Goal: Book appointment/travel/reservation

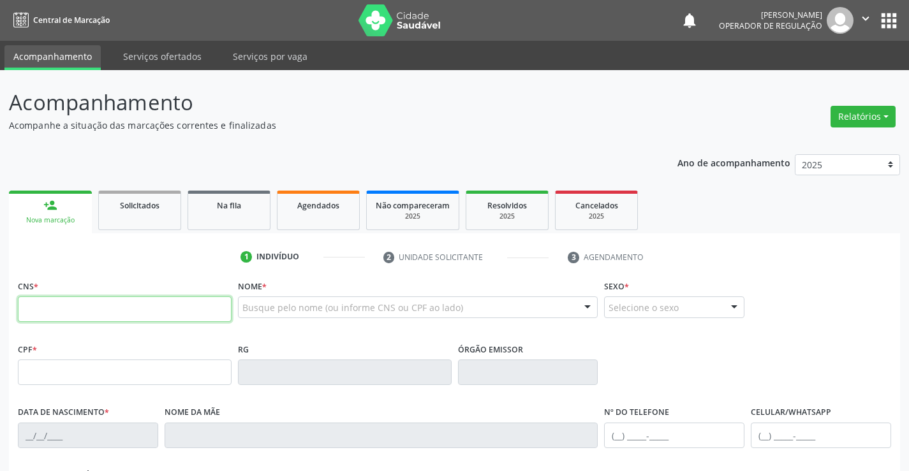
click at [52, 312] on input "text" at bounding box center [125, 310] width 214 height 26
type input "700 5081 7451 2950"
type input "[DATE]"
type input "[PHONE_NUMBER]"
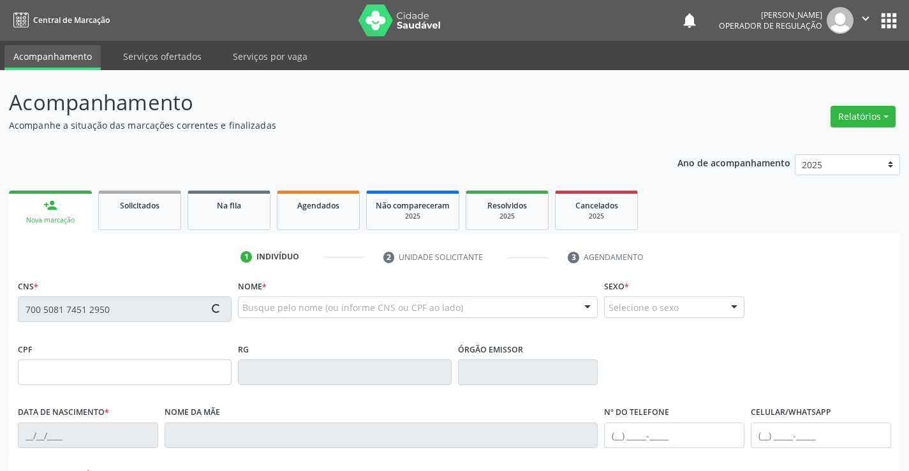
type input "S/N"
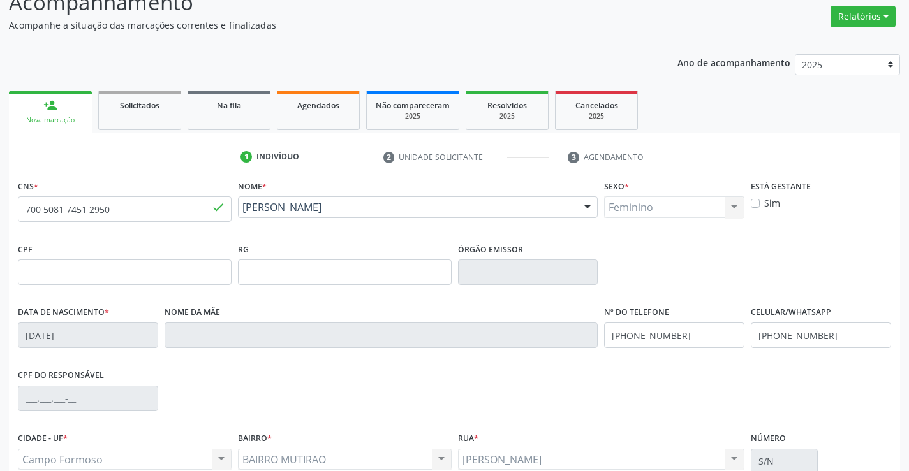
scroll to position [220, 0]
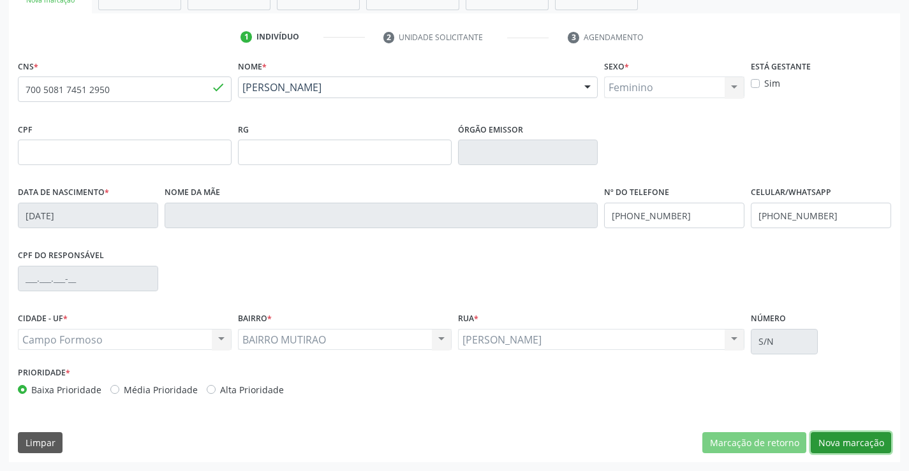
click at [840, 443] on button "Nova marcação" at bounding box center [851, 443] width 80 height 22
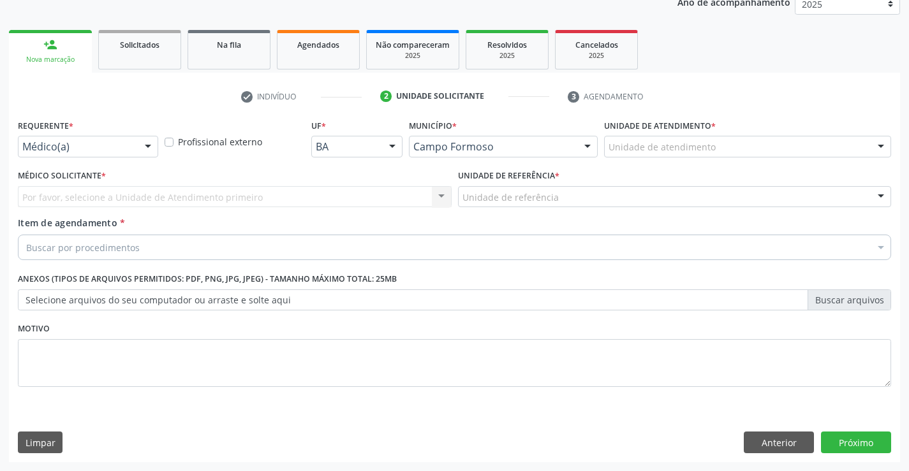
scroll to position [161, 0]
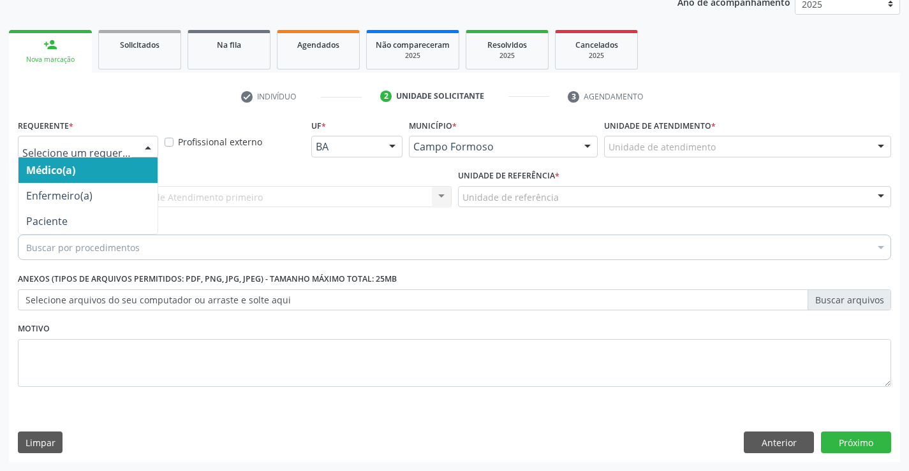
click at [143, 147] on div at bounding box center [147, 147] width 19 height 22
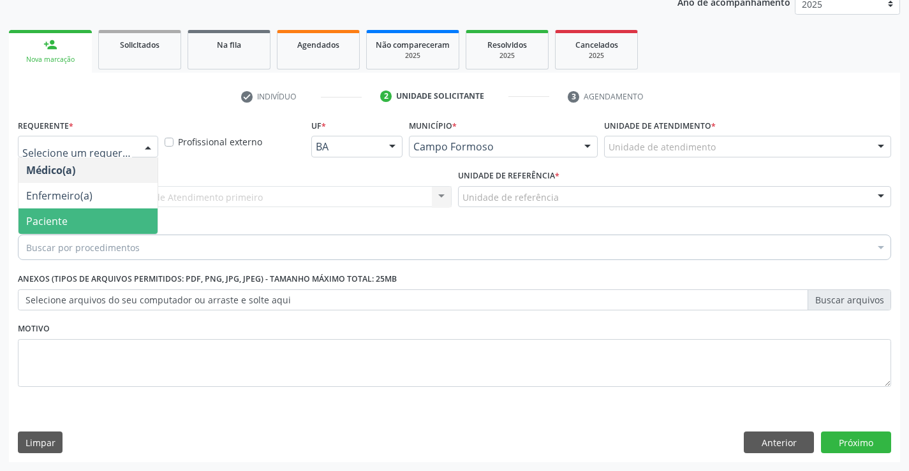
click at [85, 215] on span "Paciente" at bounding box center [87, 222] width 139 height 26
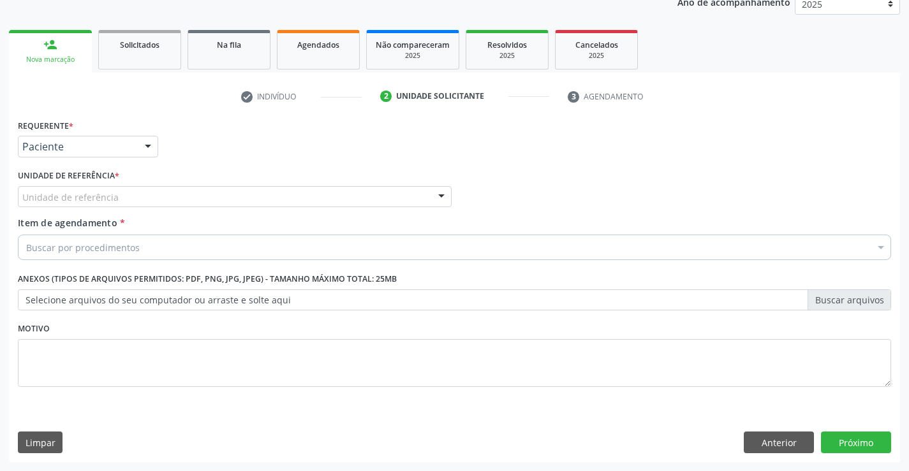
click at [434, 199] on div at bounding box center [441, 198] width 19 height 22
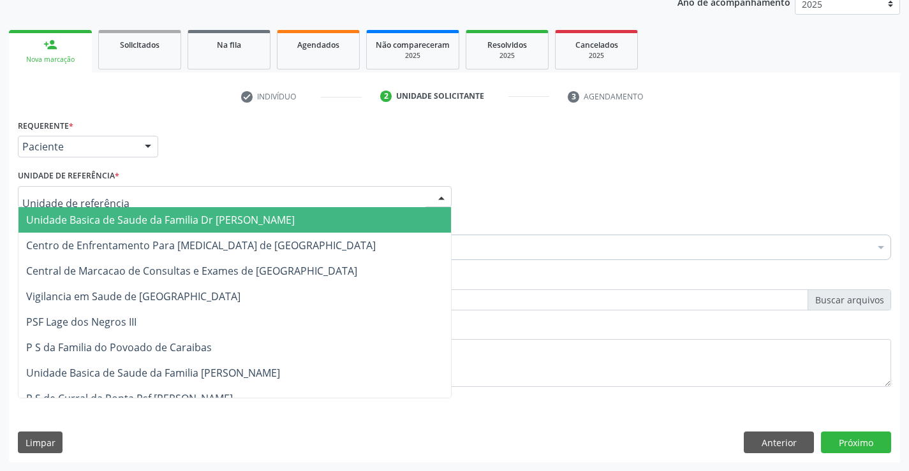
drag, startPoint x: 334, startPoint y: 226, endPoint x: 328, endPoint y: 229, distance: 7.1
click at [334, 226] on span "Unidade Basica de Saude da Familia Dr [PERSON_NAME]" at bounding box center [234, 220] width 432 height 26
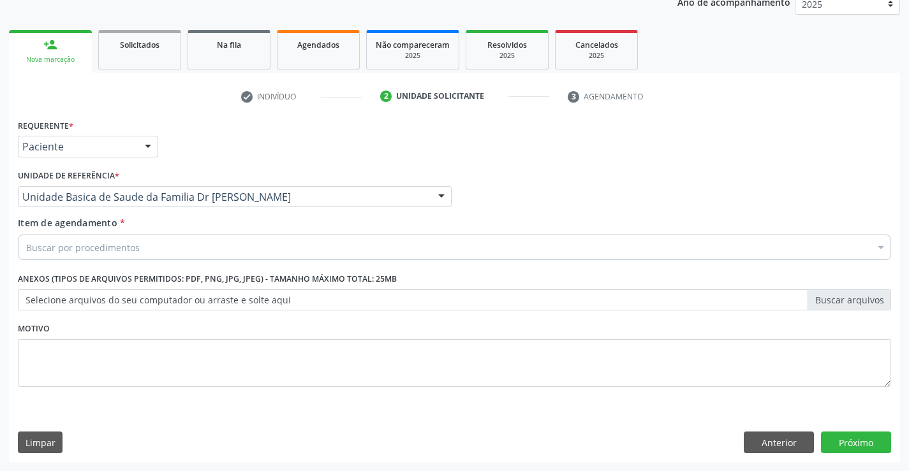
click at [245, 261] on div "Item de agendamento * Buscar por procedimentos Selecionar todos 0202040089 - 3X…" at bounding box center [454, 240] width 879 height 49
click at [245, 257] on div "Buscar por procedimentos" at bounding box center [454, 248] width 873 height 26
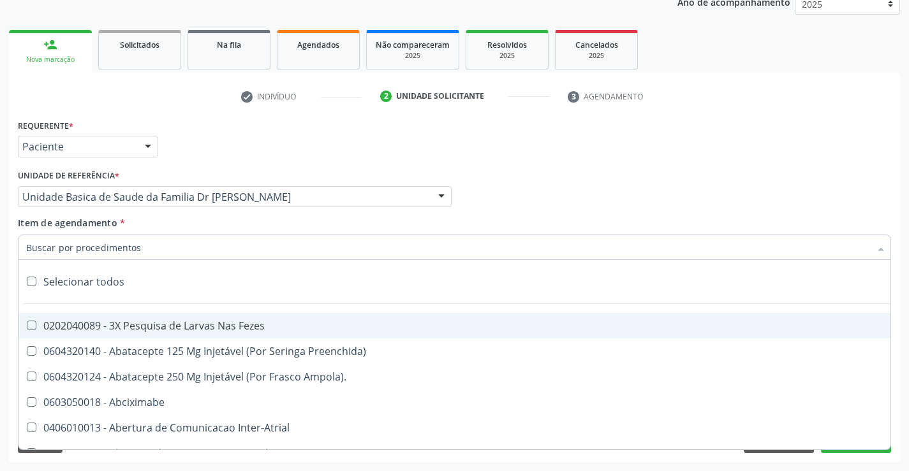
click at [248, 250] on input "Item de agendamento *" at bounding box center [448, 248] width 844 height 26
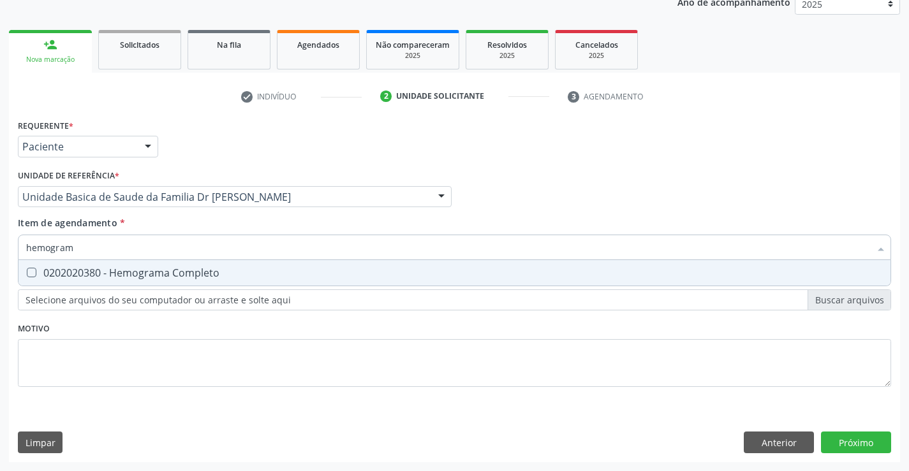
type input "hemograma"
click at [217, 269] on div "0202020380 - Hemograma Completo" at bounding box center [454, 273] width 856 height 10
checkbox Completo "true"
type input "hemograma"
click at [108, 361] on div "Requerente * Paciente Médico(a) Enfermeiro(a) Paciente Nenhum resultado encontr…" at bounding box center [454, 260] width 873 height 289
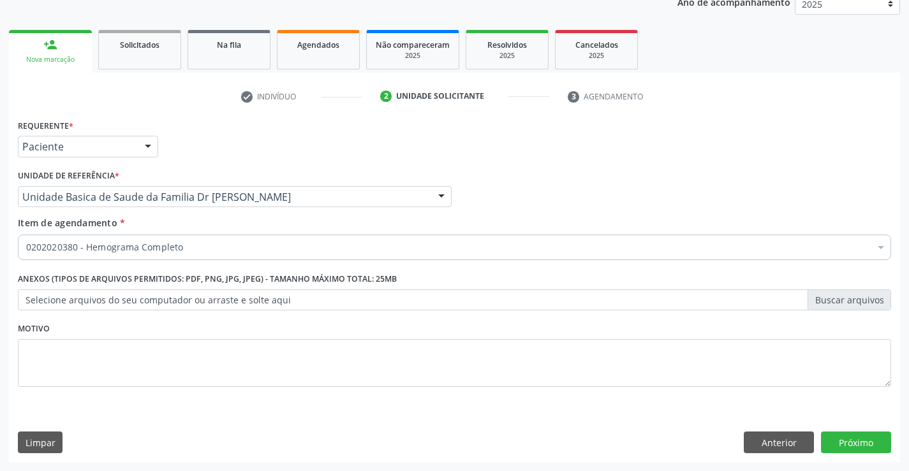
click at [135, 279] on label "Anexos (Tipos de arquivos permitidos: PDF, PNG, JPG, JPEG) - Tamanho máximo tot…" at bounding box center [207, 280] width 379 height 20
click at [145, 235] on div "0202020380 - Hemograma Completo" at bounding box center [454, 248] width 873 height 26
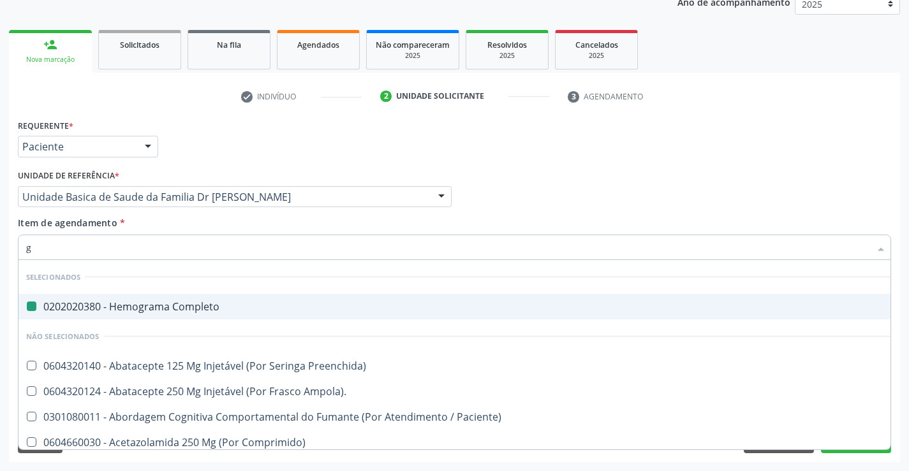
type input "gl"
checkbox Completo "false"
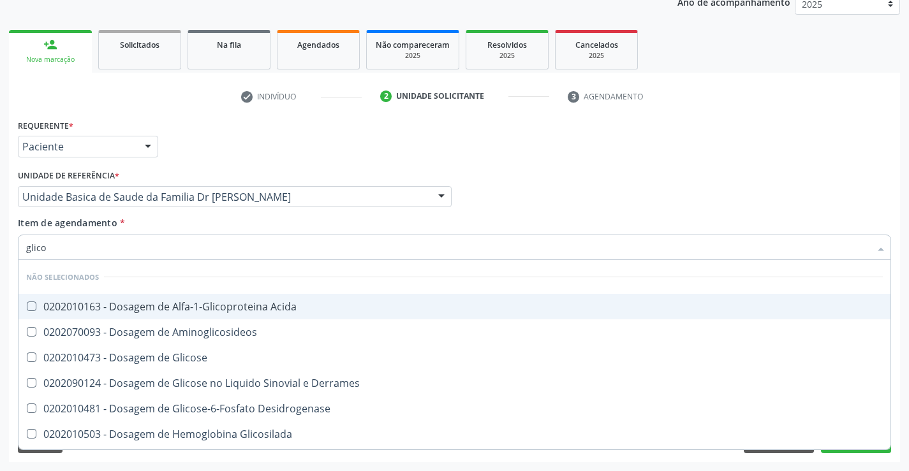
type input "glicos"
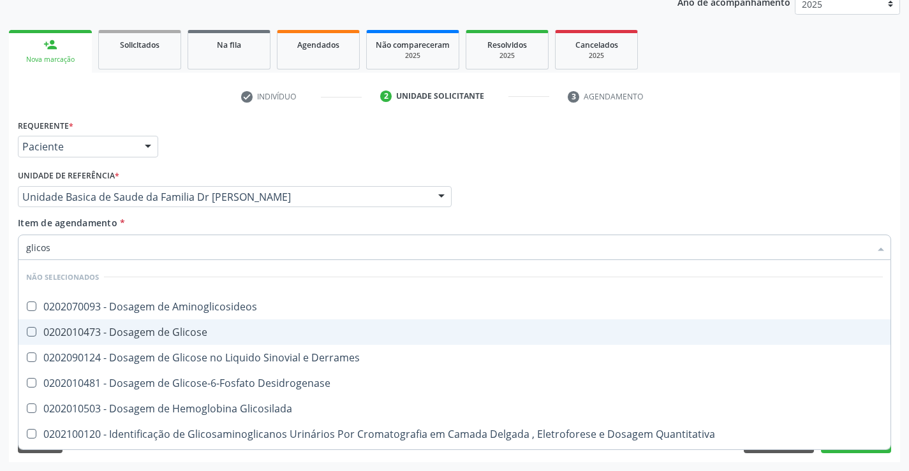
click at [159, 328] on div "0202010473 - Dosagem de Glicose" at bounding box center [454, 332] width 856 height 10
checkbox Glicose "true"
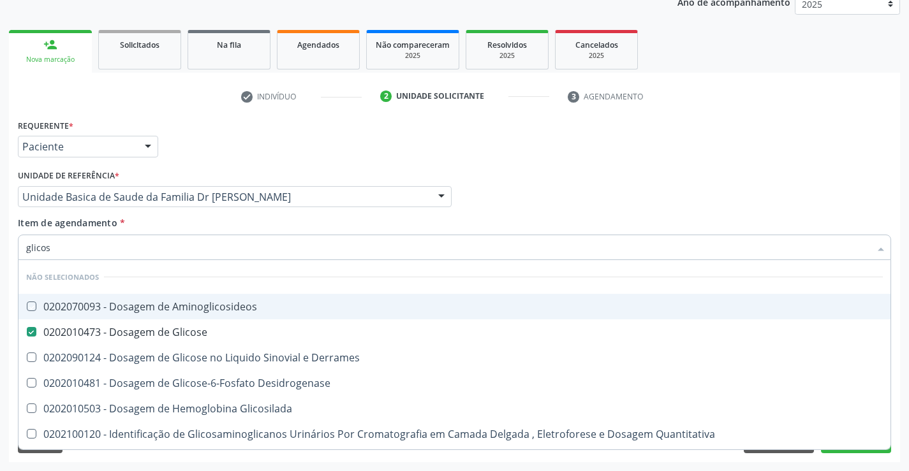
click at [524, 175] on div "Médico Solicitante Por favor, selecione a Unidade de Atendimento primeiro Nenhu…" at bounding box center [454, 191] width 879 height 50
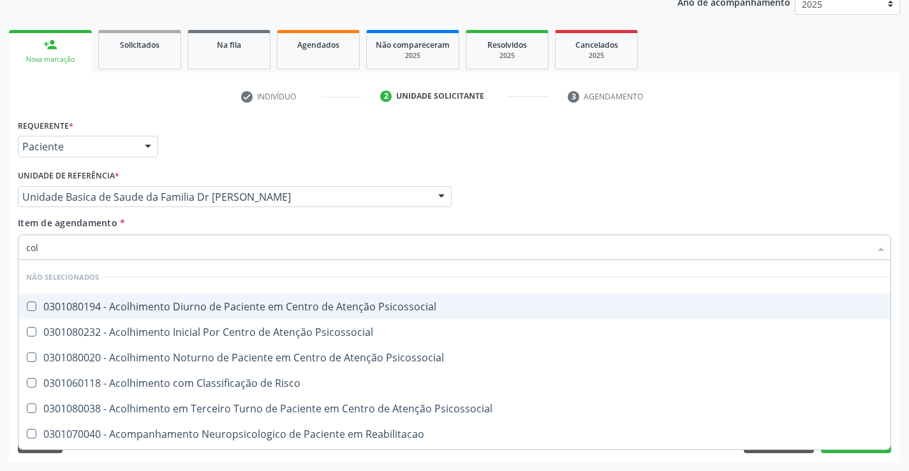
type input "cole"
checkbox Psicossocial "false"
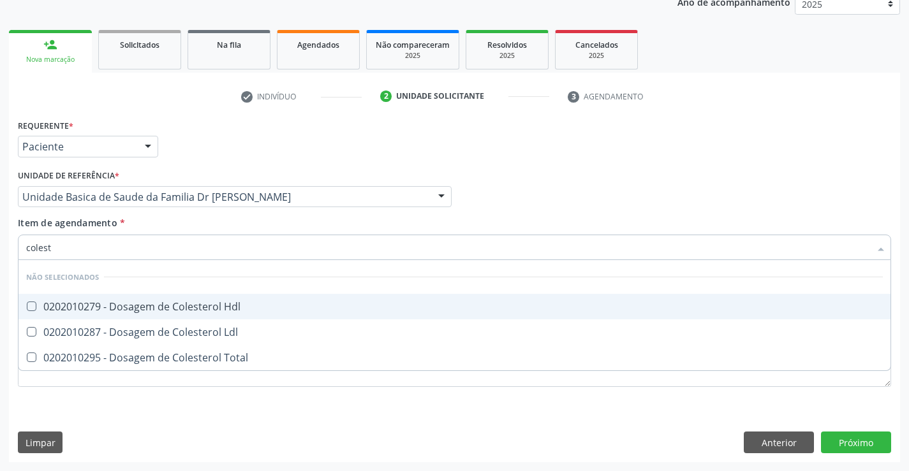
type input "coleste"
click at [23, 308] on div at bounding box center [23, 307] width 10 height 10
checkbox Hdl "true"
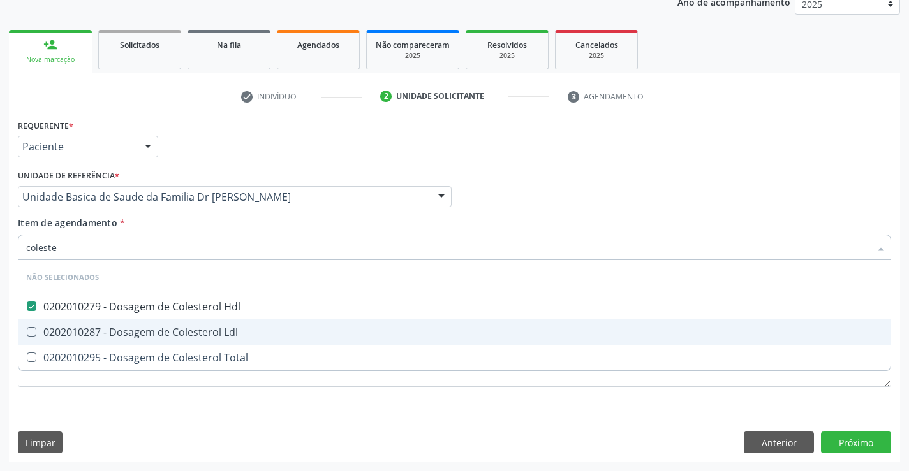
drag, startPoint x: 38, startPoint y: 332, endPoint x: 37, endPoint y: 353, distance: 21.1
click at [38, 332] on div "0202010287 - Dosagem de Colesterol Ldl" at bounding box center [454, 332] width 856 height 10
checkbox Ldl "true"
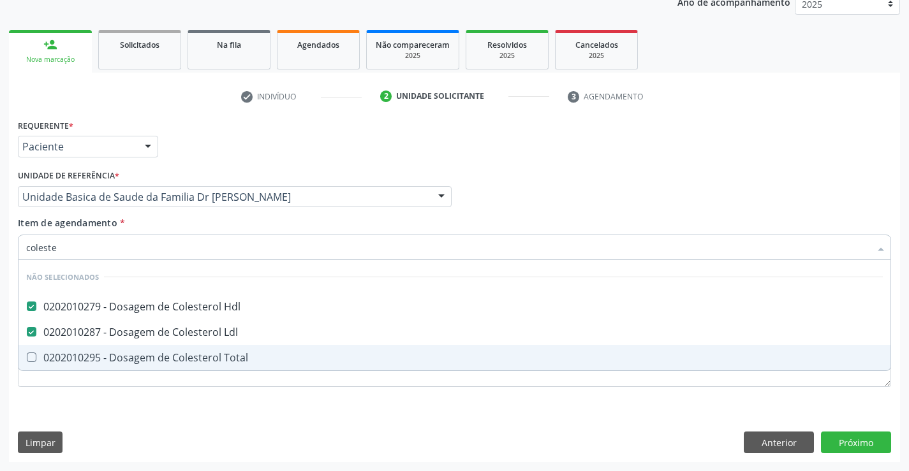
click at [34, 366] on span "0202010295 - Dosagem de Colesterol Total" at bounding box center [454, 358] width 872 height 26
checkbox Total "true"
type input "coleste"
click at [27, 401] on div "Requerente * Paciente Médico(a) Enfermeiro(a) Paciente Nenhum resultado encontr…" at bounding box center [454, 260] width 873 height 289
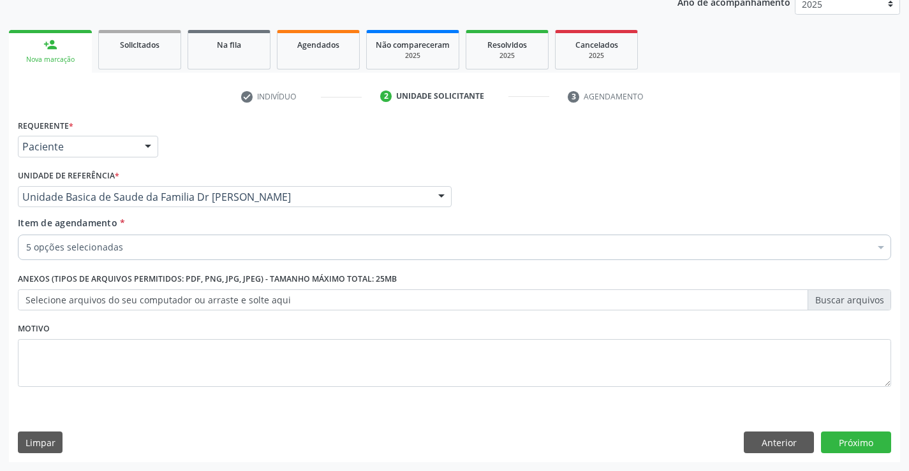
click at [94, 254] on div "5 opções selecionadas" at bounding box center [454, 248] width 873 height 26
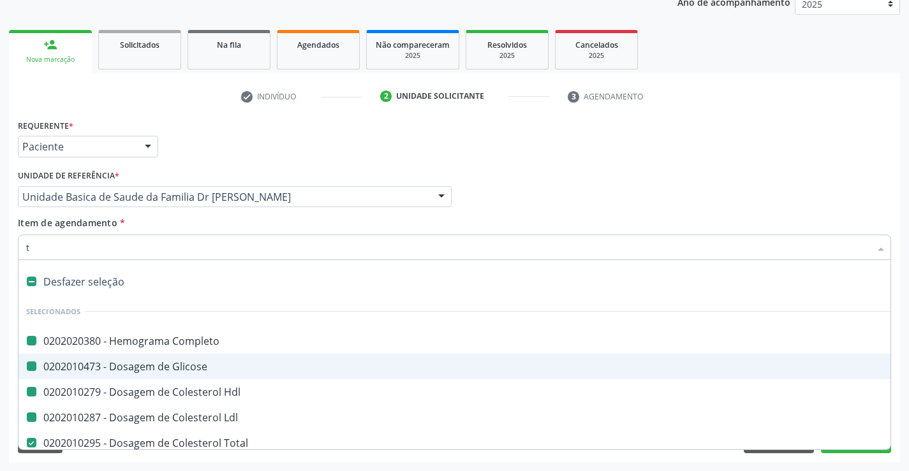
type input "tr"
checkbox Completo "false"
checkbox Glicose "false"
checkbox Hdl "false"
checkbox Ldl "false"
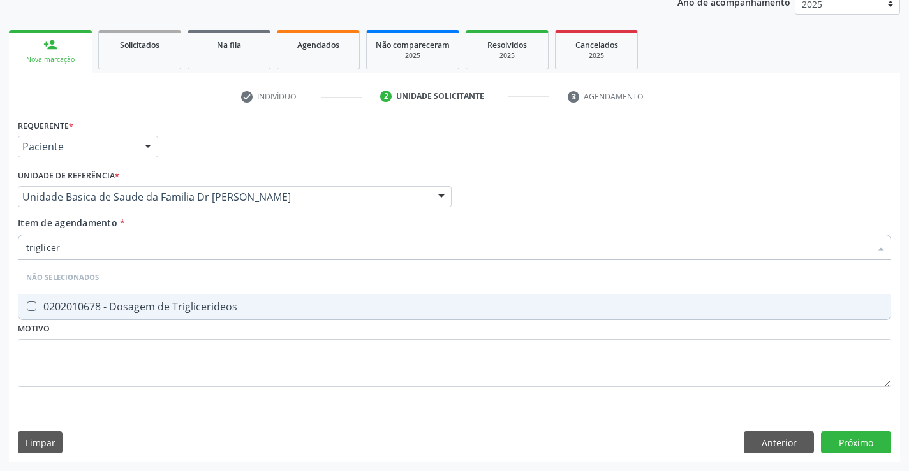
type input "trigliceri"
click at [71, 307] on div "0202010678 - Dosagem de Triglicerideos" at bounding box center [454, 307] width 856 height 10
checkbox Triglicerideos "true"
click at [43, 355] on div "Requerente * Paciente Médico(a) Enfermeiro(a) Paciente Nenhum resultado encontr…" at bounding box center [454, 260] width 873 height 289
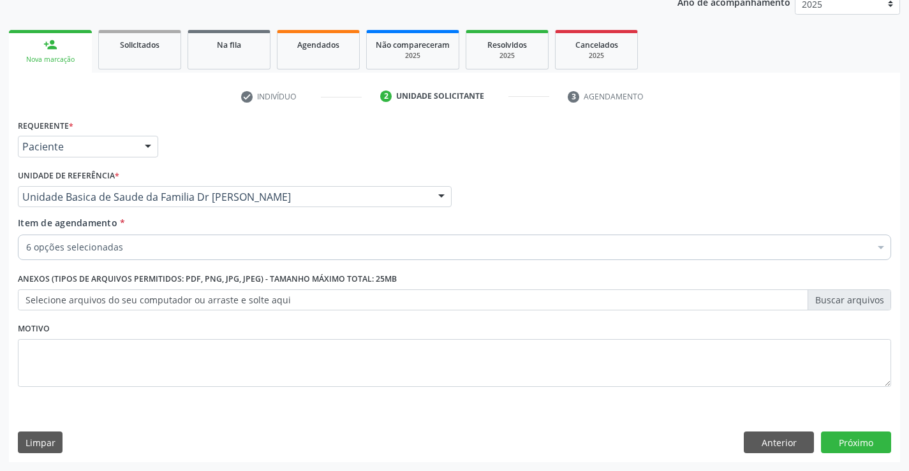
click at [50, 314] on div "Anexos (Tipos de arquivos permitidos: PDF, PNG, JPG, JPEG) - Tamanho máximo tot…" at bounding box center [454, 295] width 879 height 50
click at [53, 304] on label "Selecione arquivos do seu computador ou arraste e solte aqui" at bounding box center [454, 301] width 873 height 22
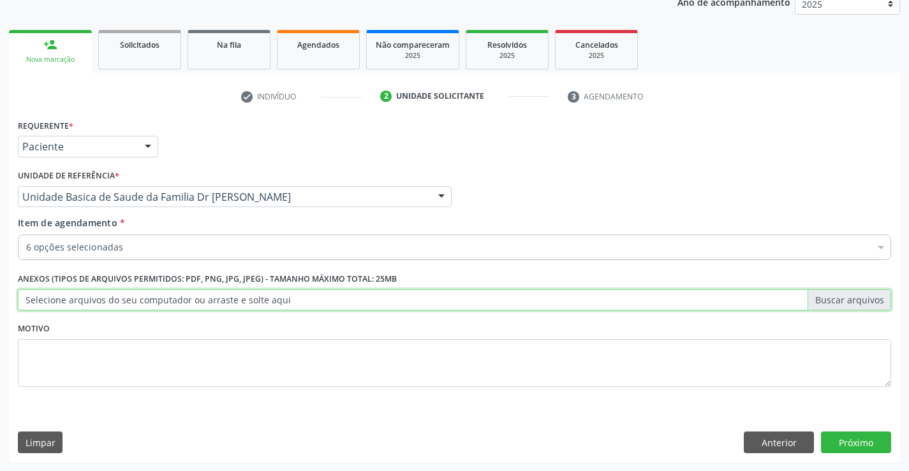
click at [53, 304] on input "Selecione arquivos do seu computador ou arraste e solte aqui" at bounding box center [454, 301] width 873 height 22
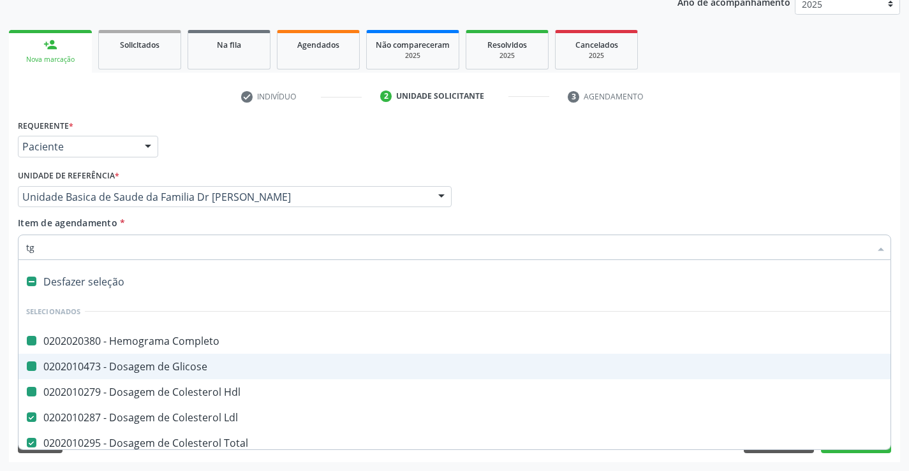
type input "tgo"
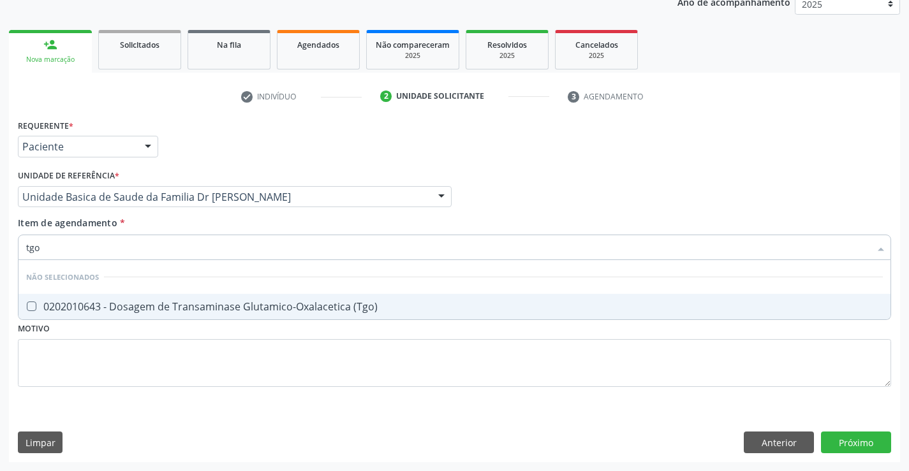
click at [35, 310] on \(Tgo\) at bounding box center [32, 307] width 10 height 10
click at [27, 310] on \(Tgo\) "checkbox" at bounding box center [22, 306] width 8 height 8
checkbox \(Tgo\) "true"
click at [35, 355] on div "Requerente * Paciente Médico(a) Enfermeiro(a) Paciente Nenhum resultado encontr…" at bounding box center [454, 260] width 873 height 289
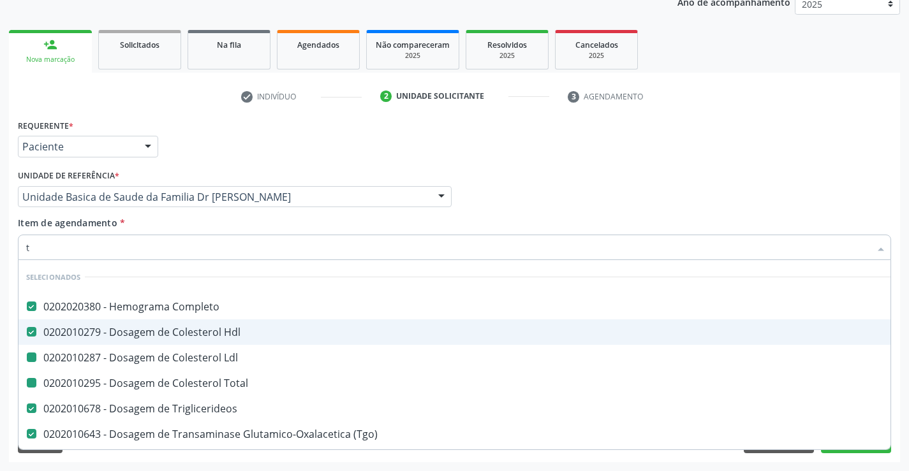
type input "tg"
checkbox Ldl "false"
checkbox Total "false"
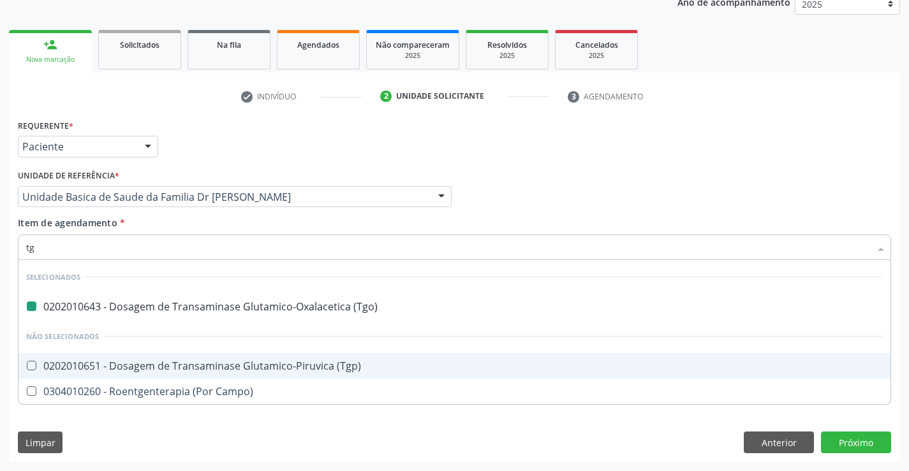
type input "tgp"
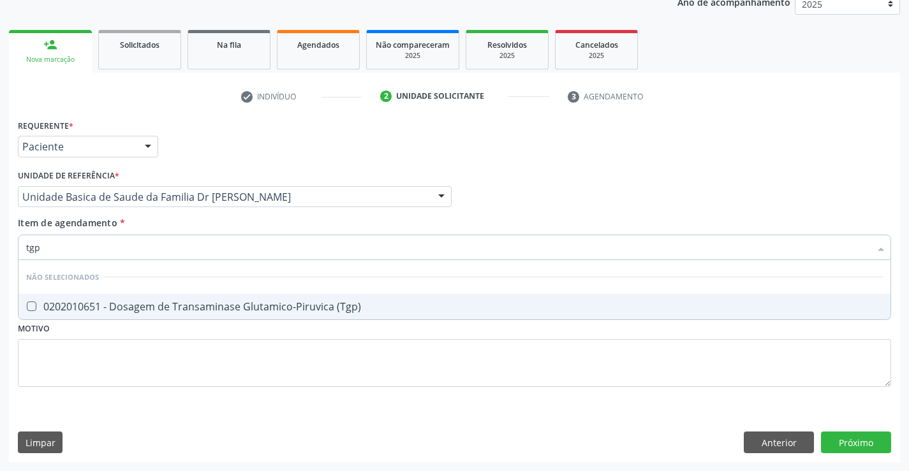
click at [26, 311] on div at bounding box center [23, 307] width 10 height 10
checkbox \(Tgp\) "true"
click at [38, 351] on div "Requerente * Paciente Médico(a) Enfermeiro(a) Paciente Nenhum resultado encontr…" at bounding box center [454, 260] width 873 height 289
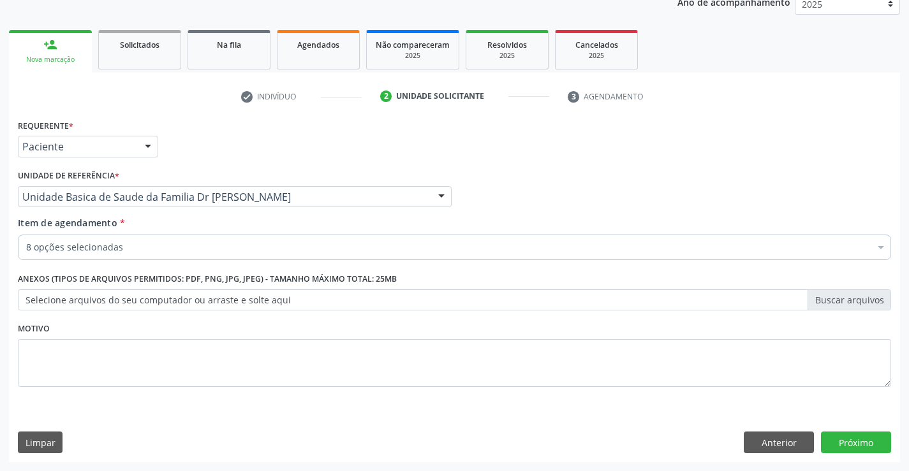
click at [66, 240] on div "8 opções selecionadas" at bounding box center [454, 248] width 873 height 26
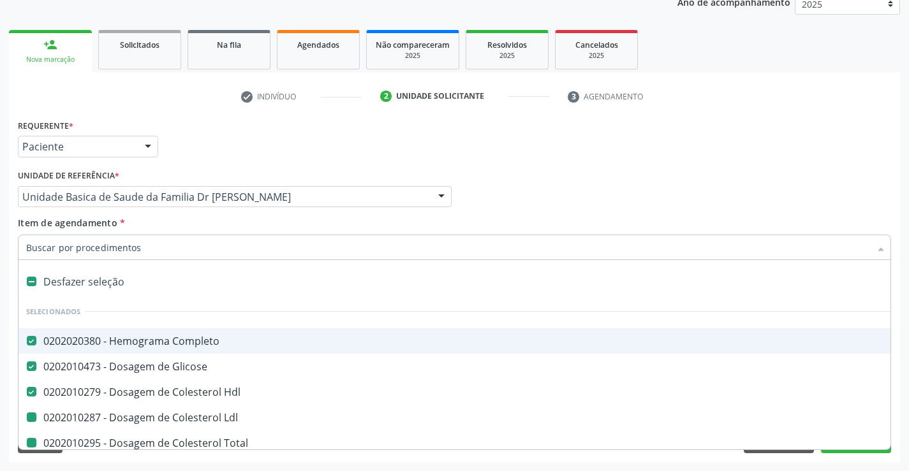
type input "u"
checkbox Ldl "false"
checkbox Total "false"
checkbox Triglicerideos "false"
checkbox \(Tgo\) "false"
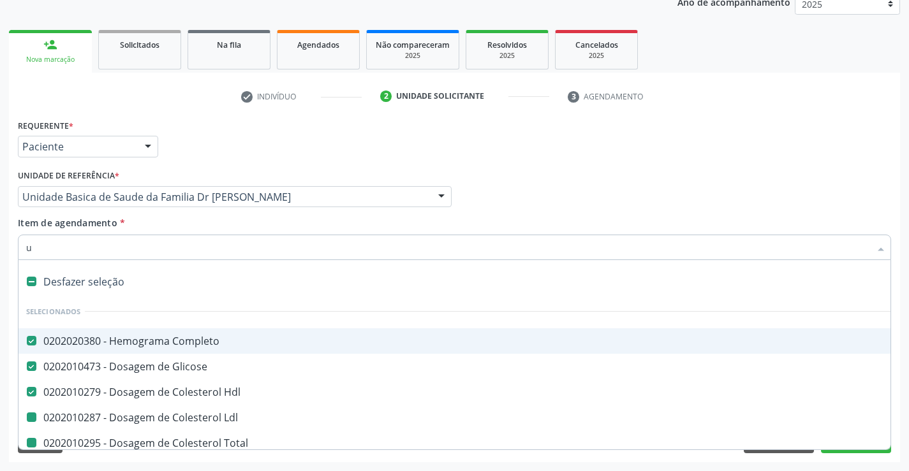
checkbox \(Tgp\) "false"
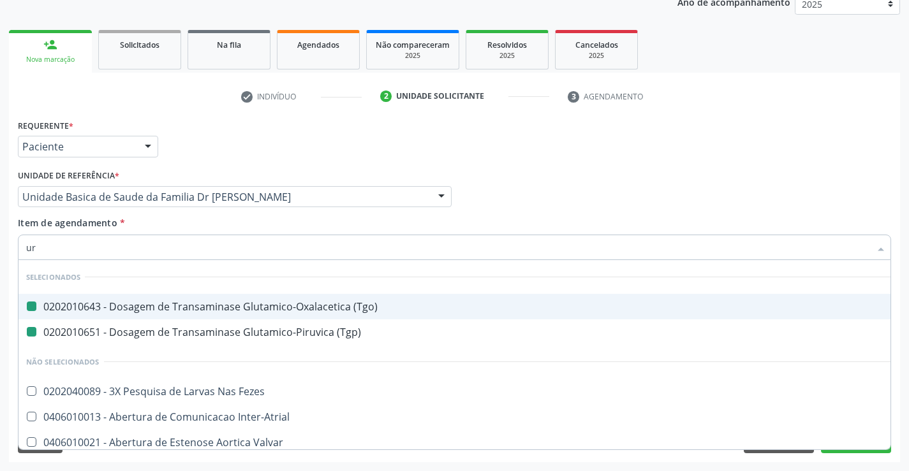
type input "ure"
checkbox \(Tgo\) "false"
checkbox \(Tgp\) "false"
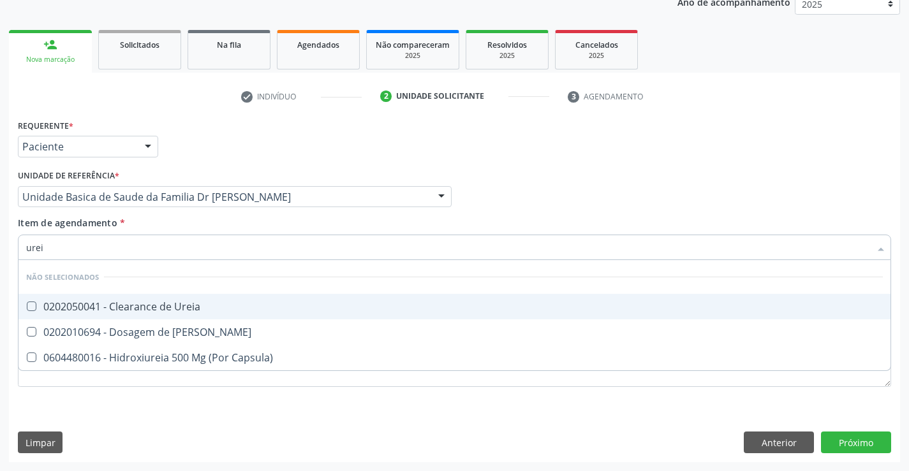
type input "ureia"
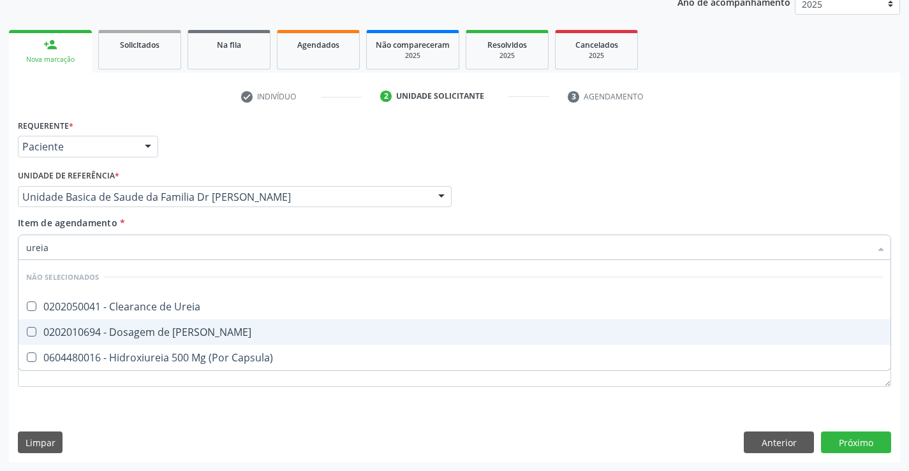
click at [48, 331] on div "0202010694 - Dosagem de [PERSON_NAME]" at bounding box center [454, 332] width 856 height 10
checkbox Ureia "true"
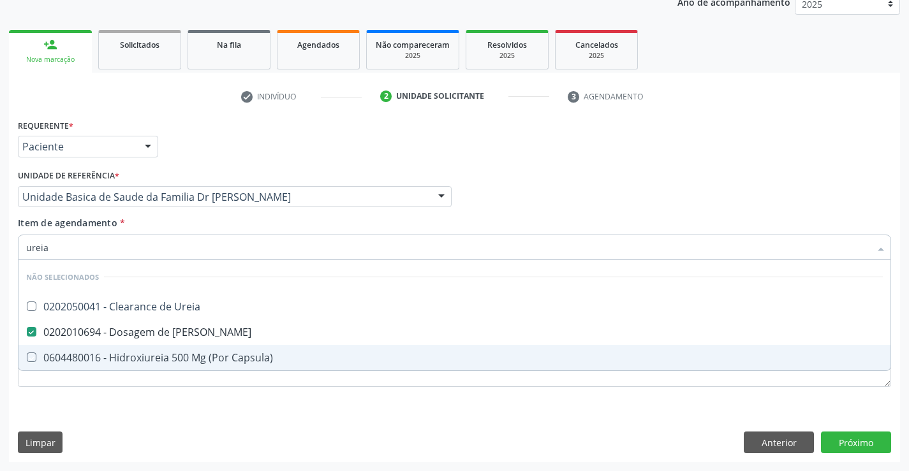
drag, startPoint x: 7, startPoint y: 405, endPoint x: 59, endPoint y: 297, distance: 119.5
click at [8, 406] on div "Acompanhamento Acompanhe a situação das marcações correntes e finalizadas Relat…" at bounding box center [454, 190] width 909 height 562
checkbox Ureia "true"
checkbox Capsula\) "true"
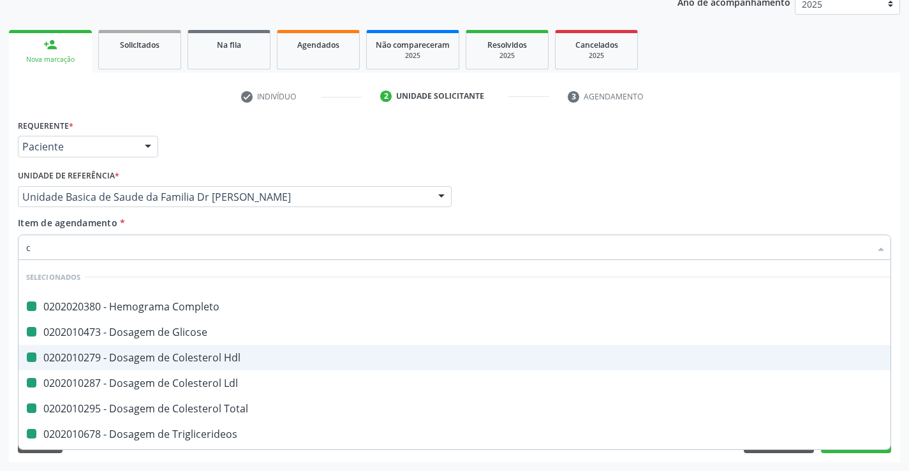
type input "cr"
checkbox Completo "false"
checkbox Glicose "false"
checkbox Hdl "false"
checkbox Ldl "false"
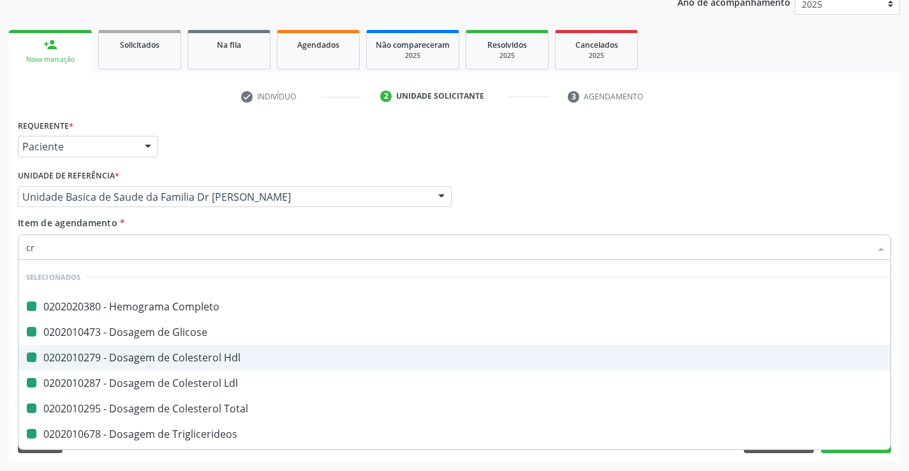
checkbox Total "false"
checkbox Triglicerideos "false"
checkbox \(Tgo\) "false"
checkbox \(Tgp\) "false"
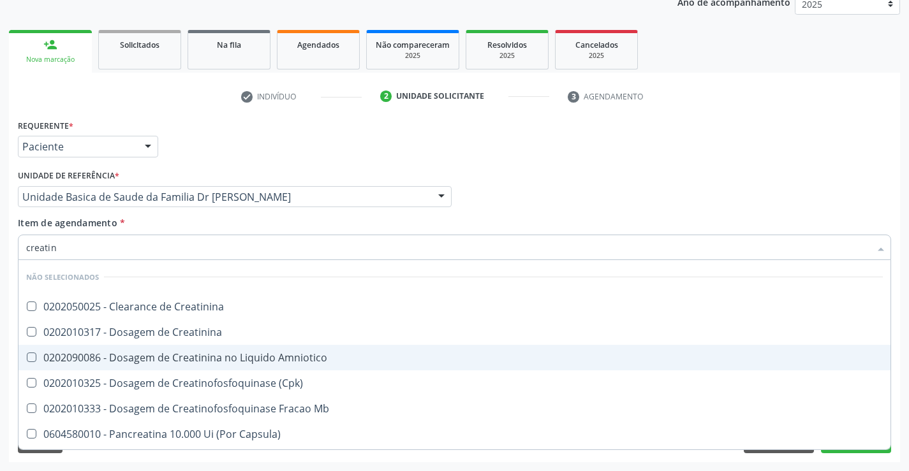
type input "creatini"
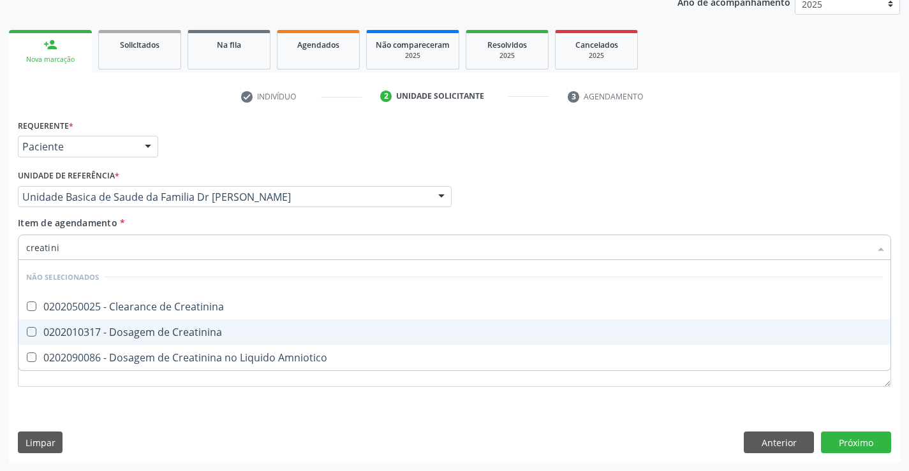
click at [33, 327] on span "0202010317 - Dosagem de Creatinina" at bounding box center [454, 333] width 872 height 26
checkbox Creatinina "true"
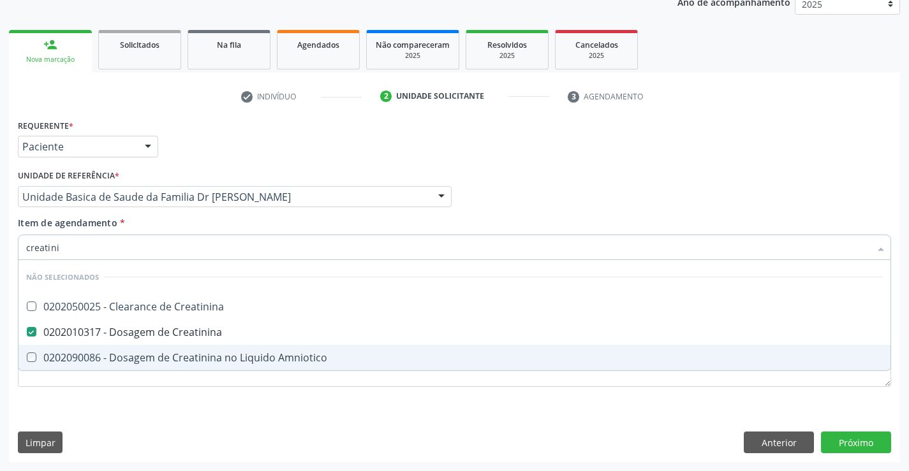
click at [20, 399] on div "Requerente * Paciente Médico(a) Enfermeiro(a) Paciente Nenhum resultado encontr…" at bounding box center [454, 260] width 873 height 289
checkbox Creatinina "true"
checkbox Amniotico "true"
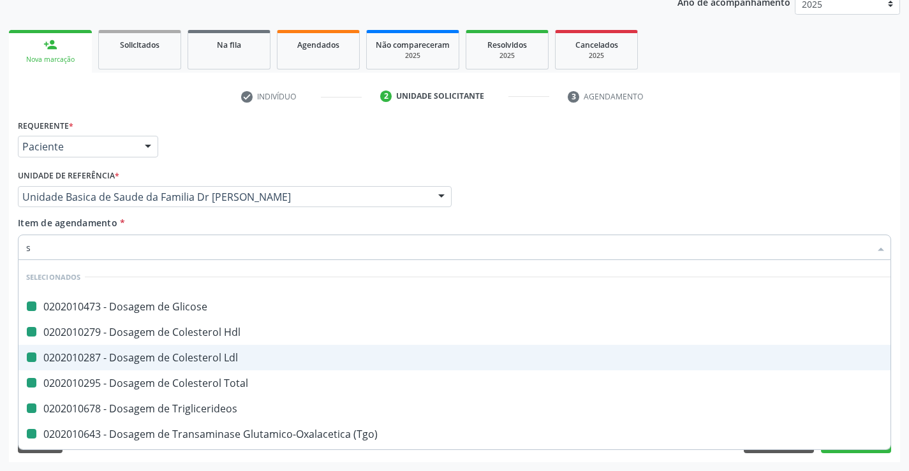
type input "so"
checkbox Glicose "false"
checkbox Hdl "false"
checkbox Ldl "false"
checkbox Total "false"
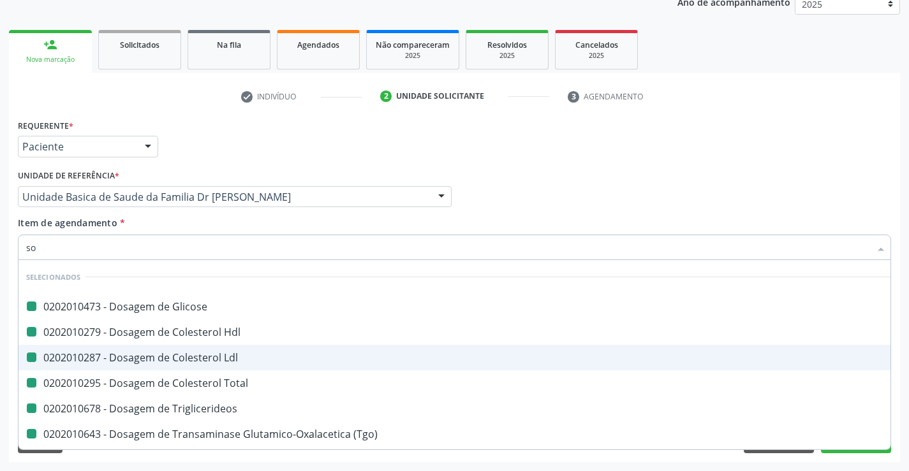
checkbox Triglicerideos "false"
checkbox \(Tgo\) "false"
checkbox \(Tgp\) "false"
checkbox Ureia "false"
checkbox Creatinina "false"
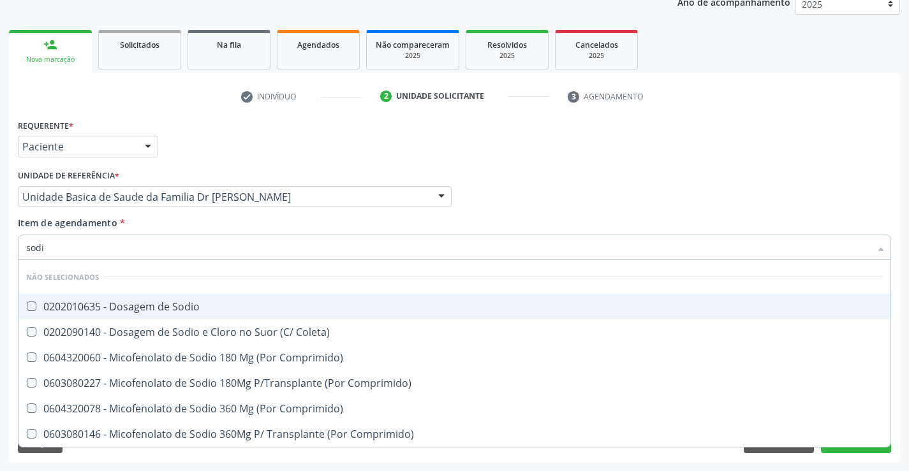
type input "sodio"
click at [96, 305] on div "0202010635 - Dosagem de Sodio" at bounding box center [454, 307] width 856 height 10
checkbox Sodio "true"
click at [504, 201] on div "Médico Solicitante Por favor, selecione a Unidade de Atendimento primeiro Nenhu…" at bounding box center [454, 191] width 879 height 50
checkbox Coleta\) "true"
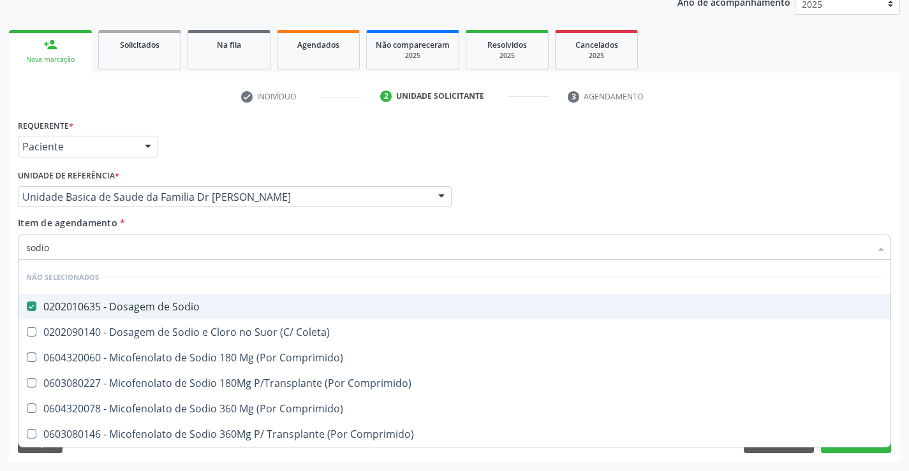
checkbox Comprimido\) "true"
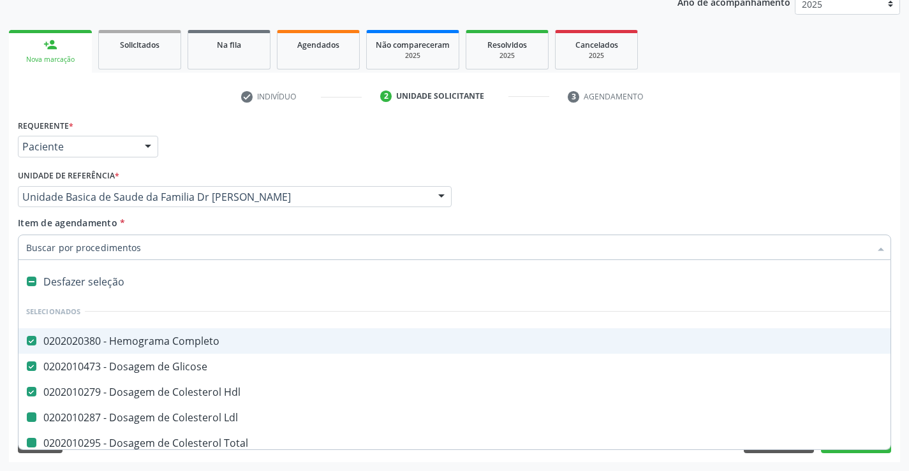
type input "p"
checkbox Ldl "false"
checkbox Total "false"
checkbox Triglicerideos "false"
checkbox \(Tgo\) "false"
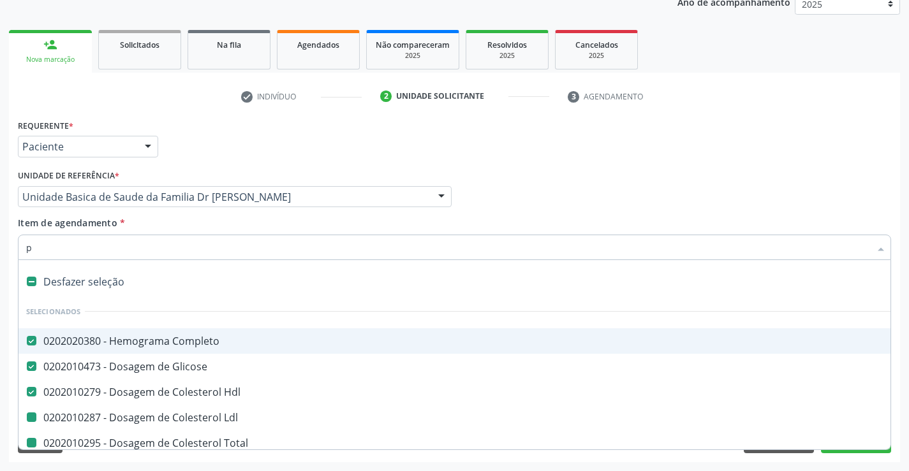
checkbox \(Tgp\) "false"
checkbox Ureia "false"
checkbox Creatinina "false"
checkbox Sodio "false"
type input "po"
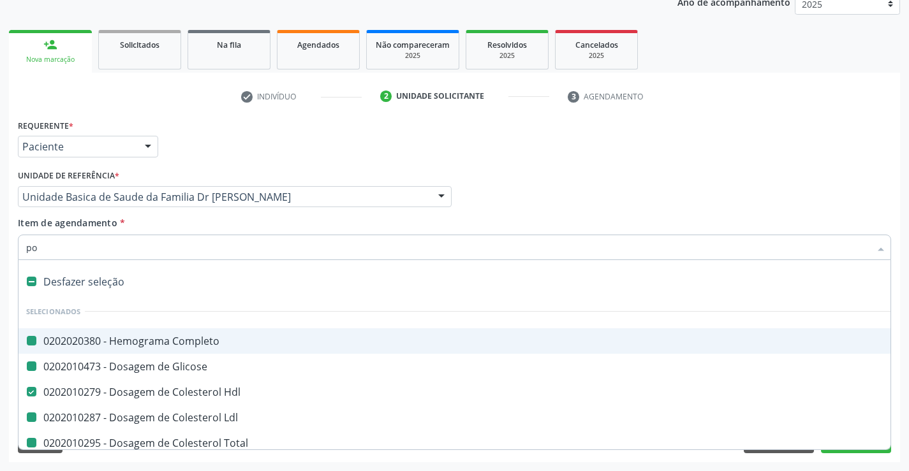
checkbox Completo "false"
checkbox Glicose "false"
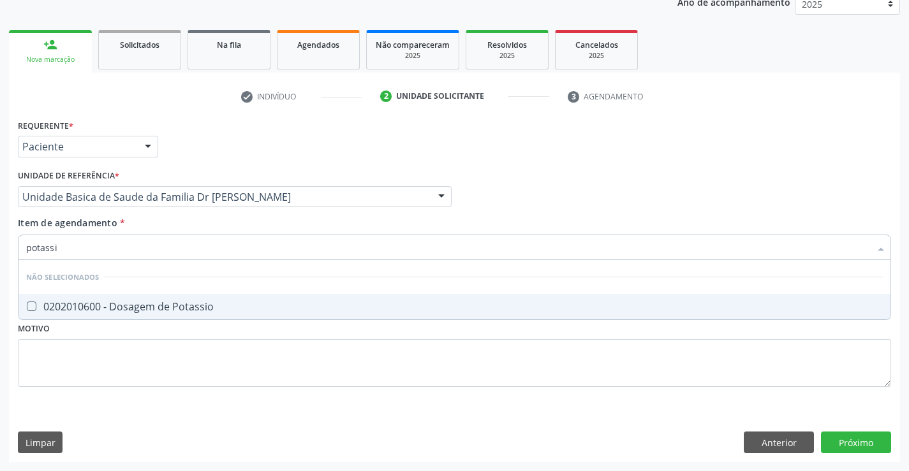
type input "potassio"
click at [80, 310] on div "0202010600 - Dosagem de Potassio" at bounding box center [454, 307] width 856 height 10
checkbox Potassio "true"
click at [71, 354] on div "Requerente * Paciente Médico(a) Enfermeiro(a) Paciente Nenhum resultado encontr…" at bounding box center [454, 260] width 873 height 289
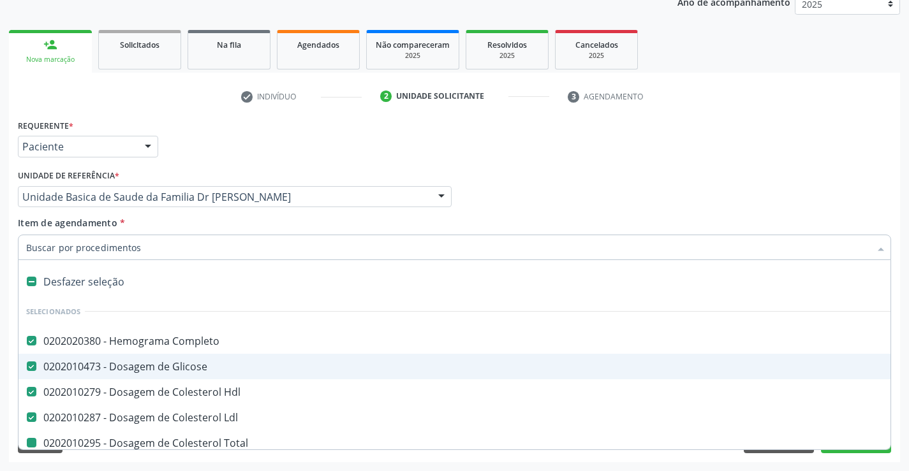
type input "u"
checkbox Total "false"
checkbox Triglicerideos "false"
checkbox \(Tgo\) "false"
checkbox \(Tgp\) "false"
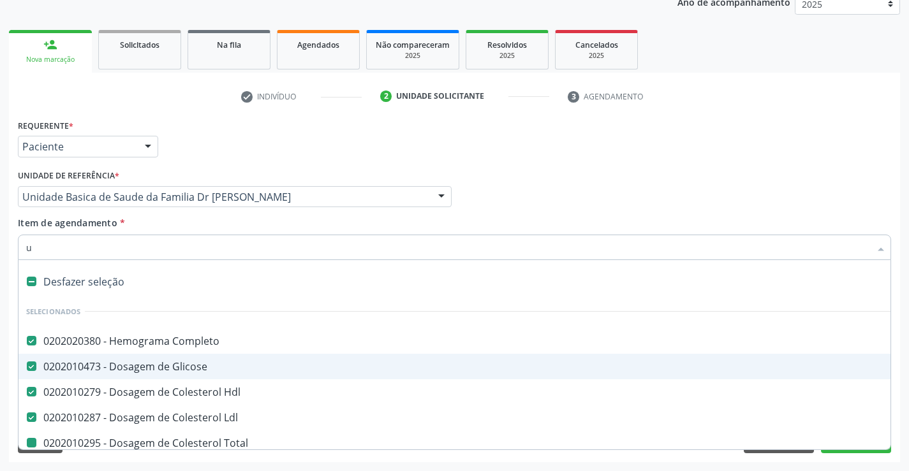
checkbox Ureia "false"
checkbox Creatinina "false"
checkbox Sodio "false"
checkbox Potassio "false"
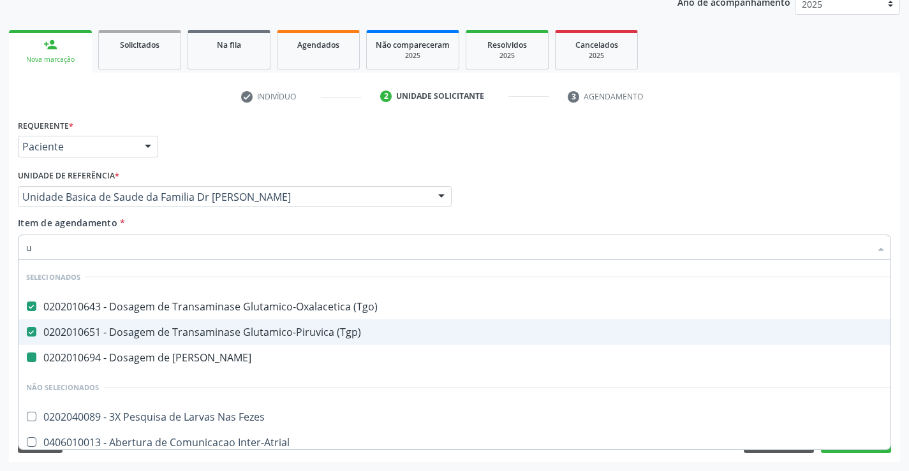
type input "ur"
checkbox Ureia "false"
type input "uri"
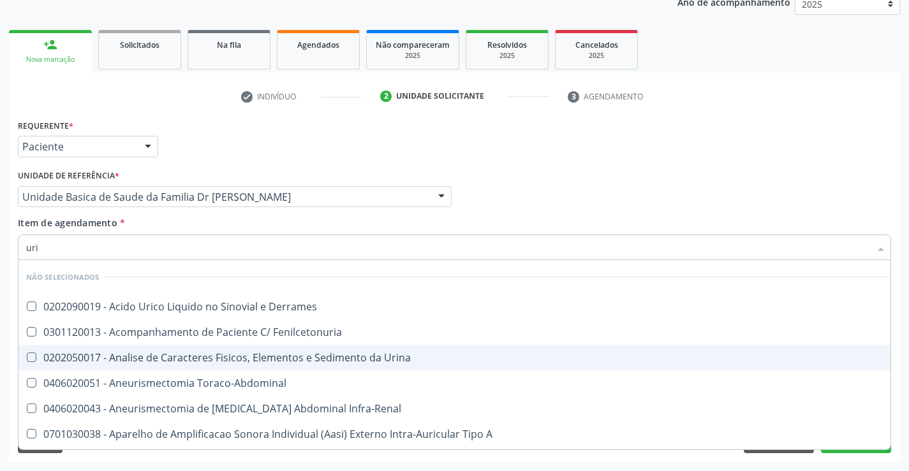
checkbox Derrames "false"
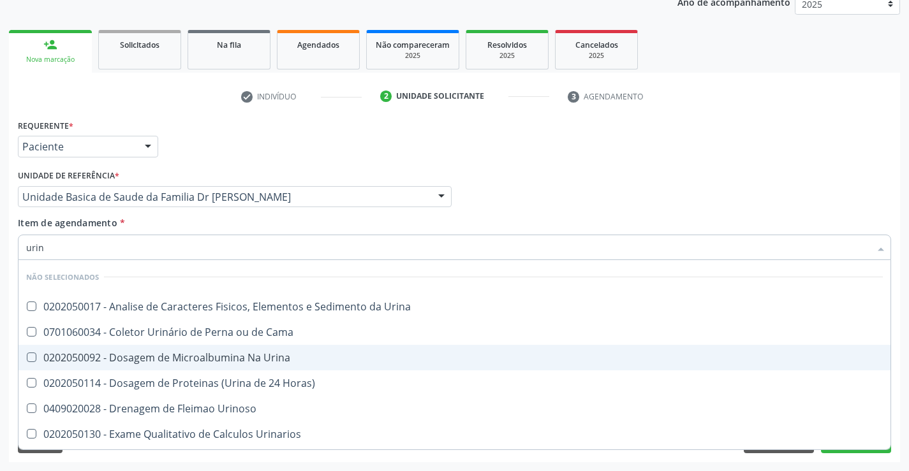
type input "urina"
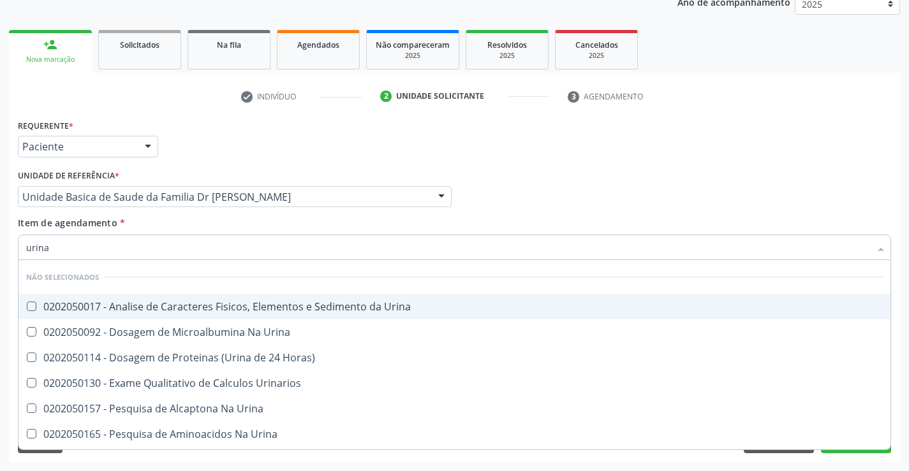
click at [101, 304] on div "0202050017 - Analise de Caracteres Fisicos, Elementos e Sedimento da Urina" at bounding box center [454, 307] width 856 height 10
checkbox Urina "true"
click at [411, 147] on div "Requerente * Paciente Médico(a) Enfermeiro(a) Paciente Nenhum resultado encontr…" at bounding box center [454, 141] width 879 height 50
checkbox Horas\) "true"
checkbox Urina "true"
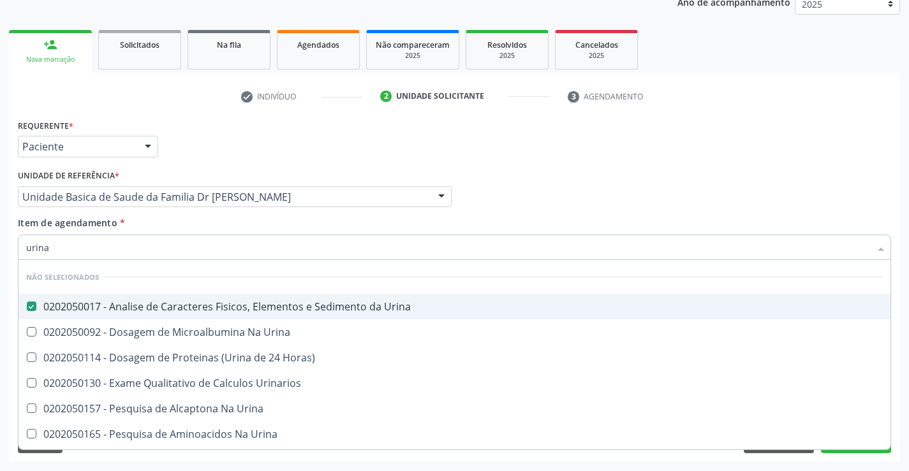
checkbox Urina "true"
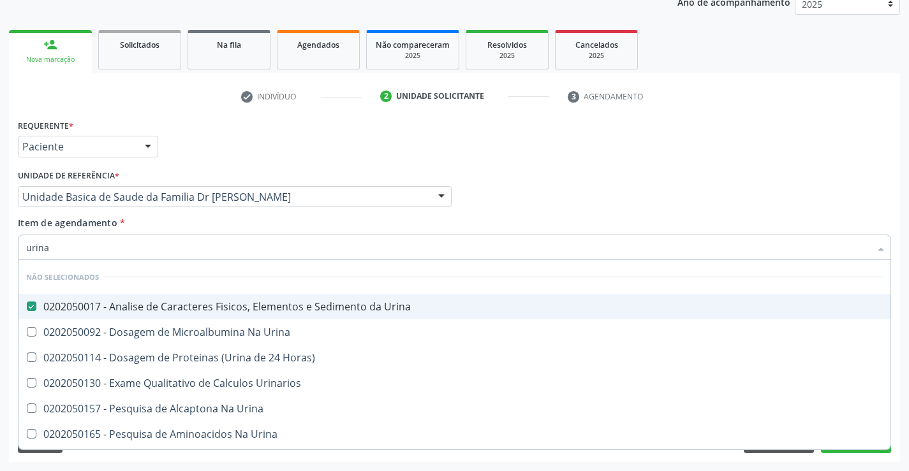
checkbox Urina "true"
checkbox Urinarios "true"
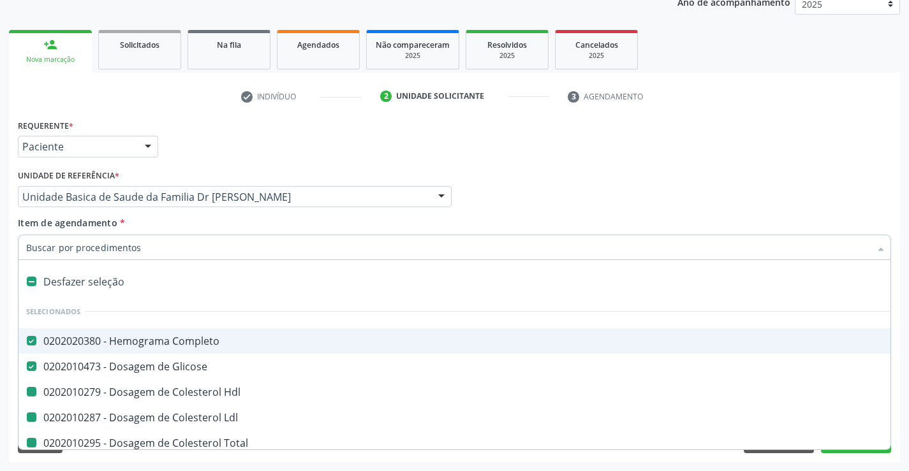
type input "f"
checkbox Hdl "false"
checkbox Total "false"
checkbox Triglicerideos "false"
checkbox \(Tgo\) "false"
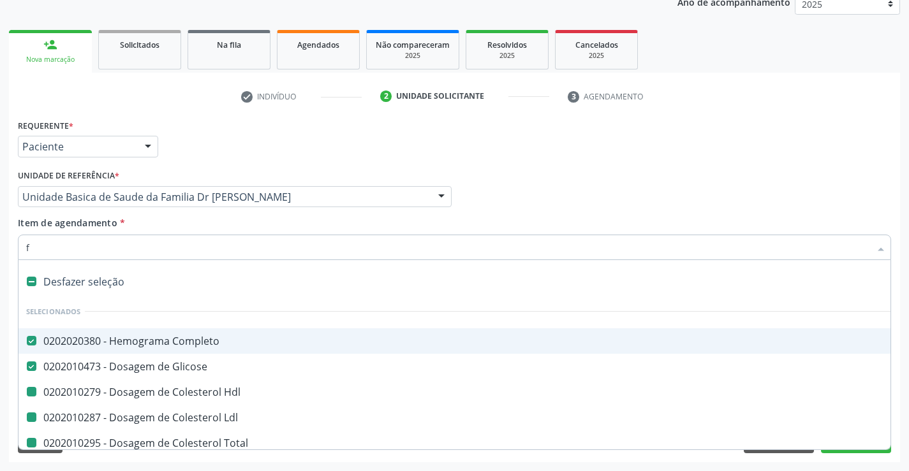
checkbox \(Tgp\) "false"
checkbox Ureia "false"
checkbox Creatinina "false"
checkbox Sodio "false"
checkbox Potassio "false"
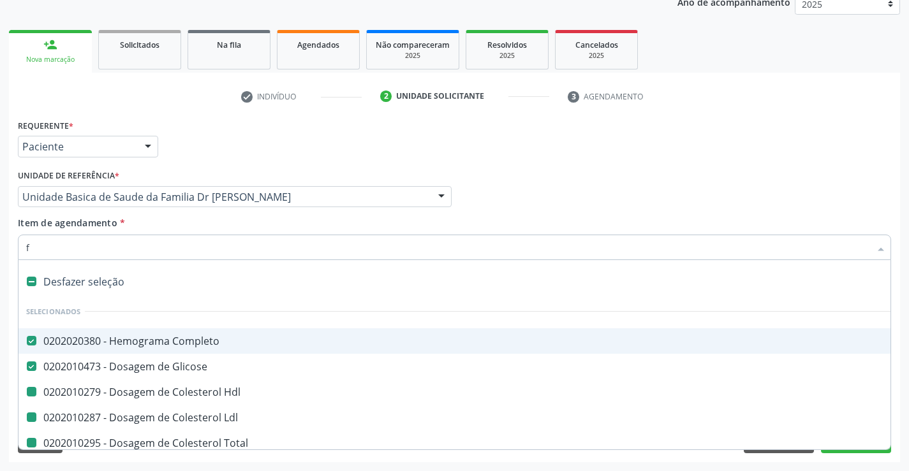
checkbox Urina "false"
checkbox Ldl "false"
type input "fe"
checkbox Completo "false"
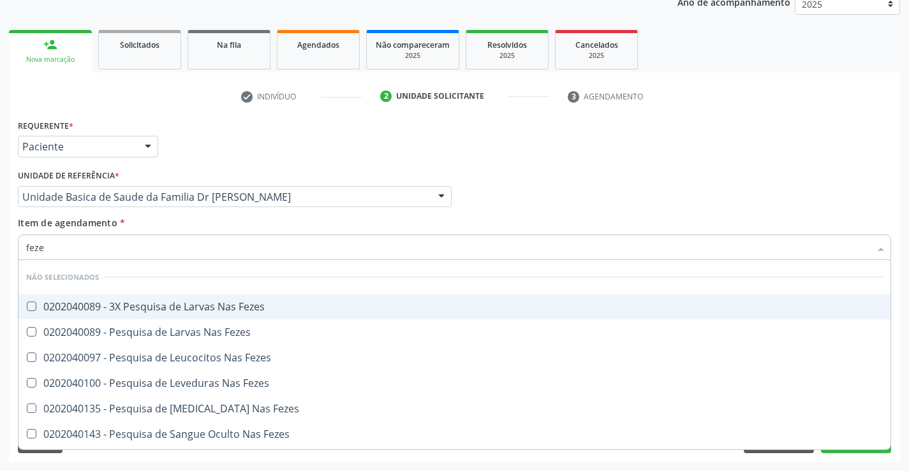
type input "fezes"
click at [143, 312] on div "0202040089 - 3X Pesquisa de Larvas Nas Fezes" at bounding box center [454, 307] width 856 height 10
checkbox Fezes "true"
click at [518, 137] on div "Requerente * Paciente Médico(a) Enfermeiro(a) Paciente Nenhum resultado encontr…" at bounding box center [454, 141] width 879 height 50
checkbox Fezes "true"
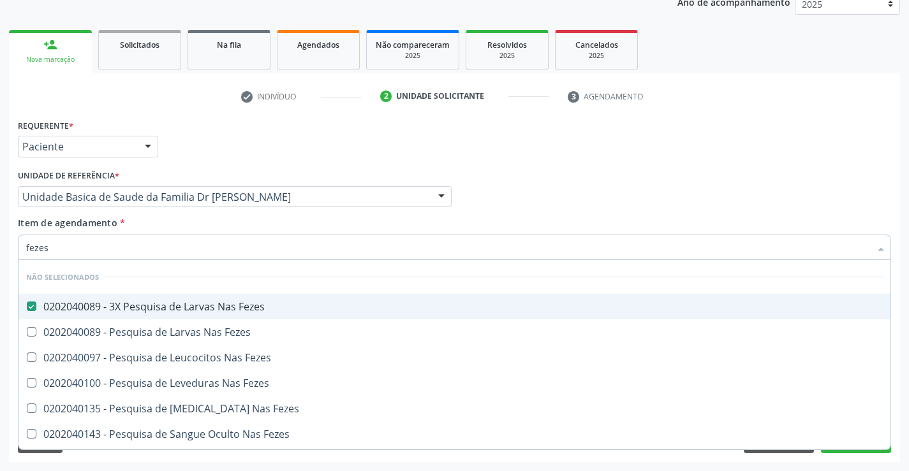
checkbox Fezes "true"
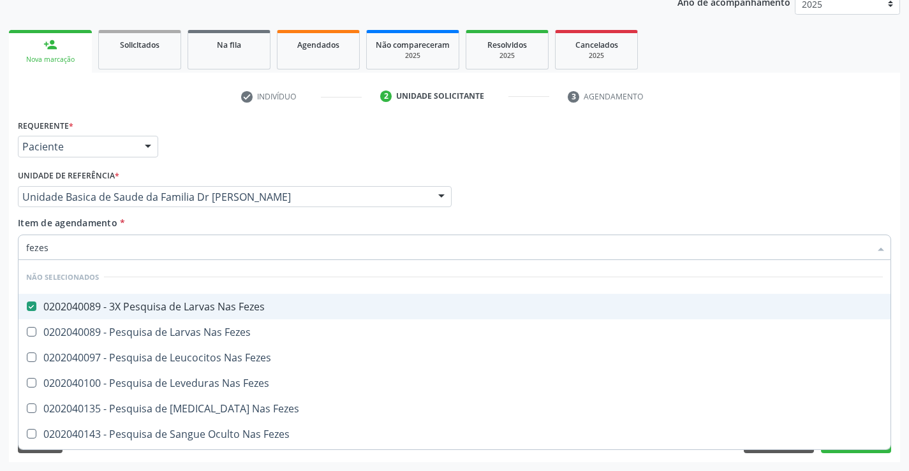
checkbox Fezes "true"
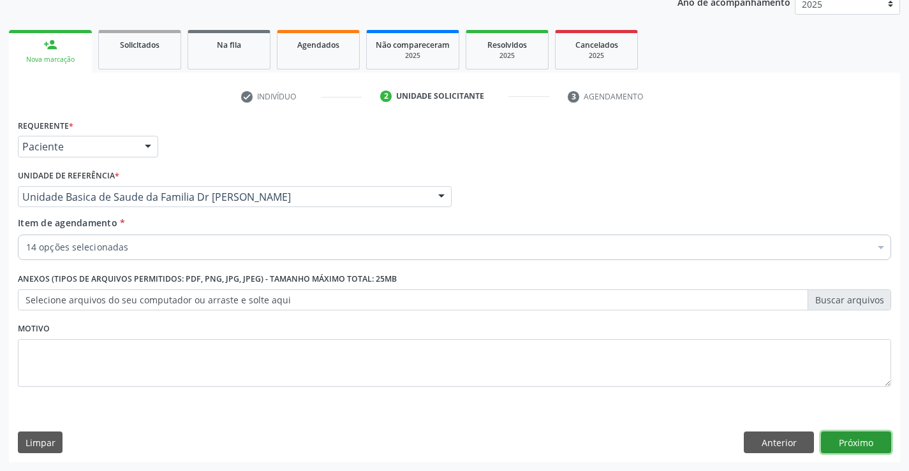
click at [869, 445] on button "Próximo" at bounding box center [856, 443] width 70 height 22
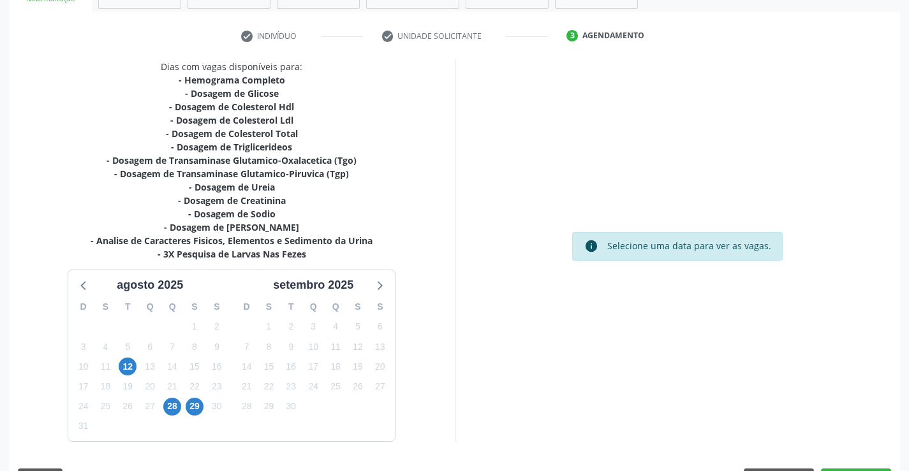
scroll to position [258, 0]
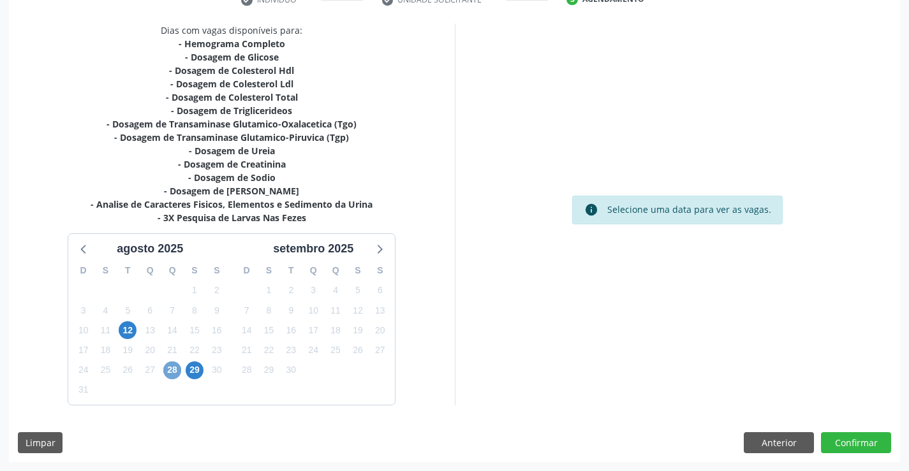
click at [171, 374] on span "28" at bounding box center [172, 371] width 18 height 18
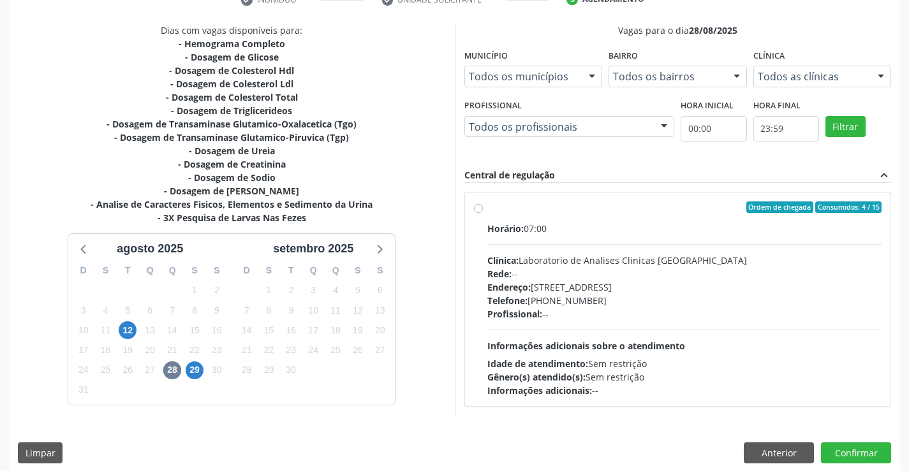
click at [487, 209] on label "Ordem de chegada Consumidos: 4 / 15 Horário: 07:00 Clínica: Laboratorio de Anal…" at bounding box center [684, 300] width 395 height 196
click at [474, 209] on input "Ordem de chegada Consumidos: 4 / 15 Horário: 07:00 Clínica: Laboratorio de Anal…" at bounding box center [478, 207] width 9 height 11
radio input "true"
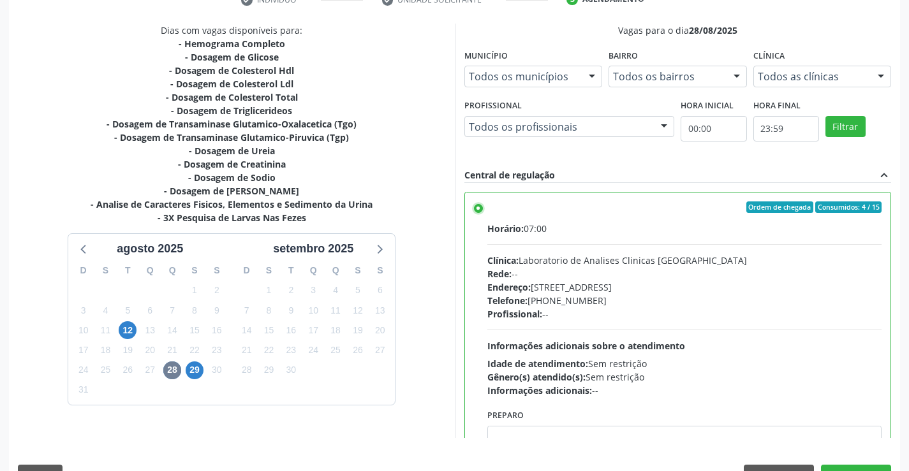
scroll to position [291, 0]
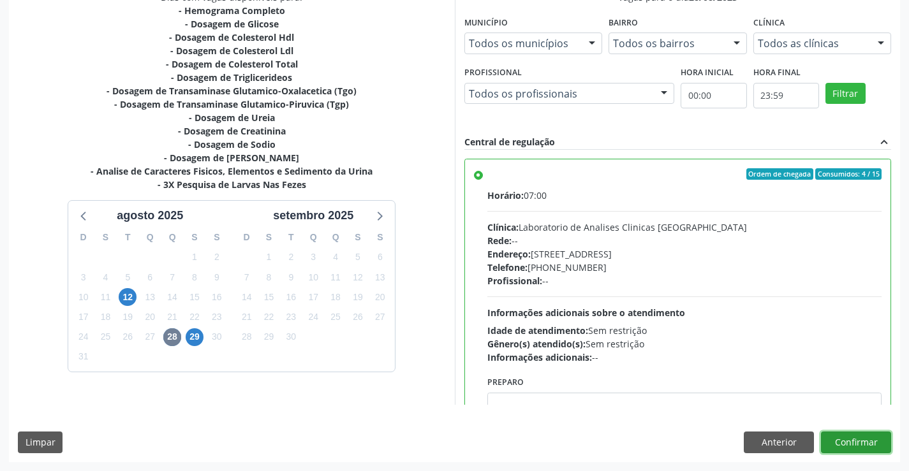
click at [839, 437] on button "Confirmar" at bounding box center [856, 443] width 70 height 22
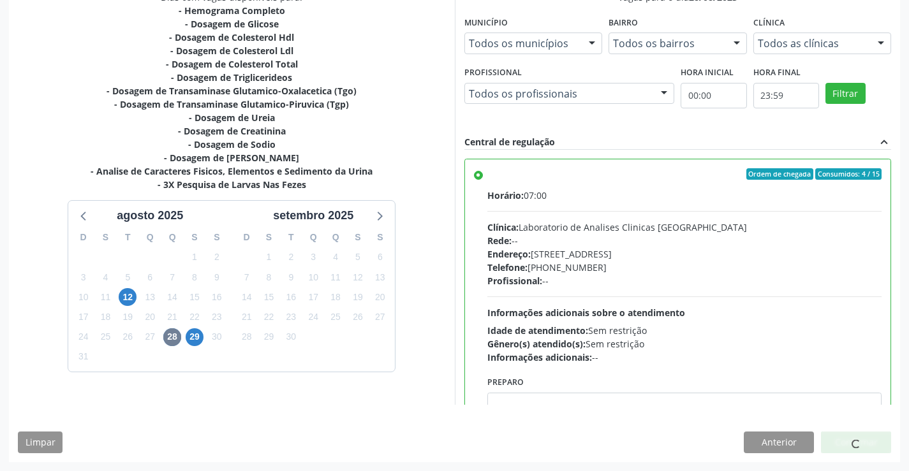
scroll to position [0, 0]
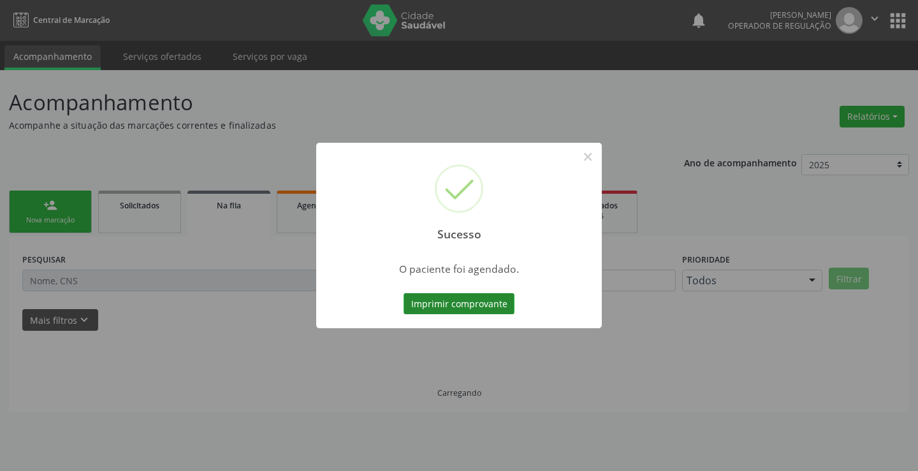
click at [430, 304] on button "Imprimir comprovante" at bounding box center [459, 304] width 111 height 22
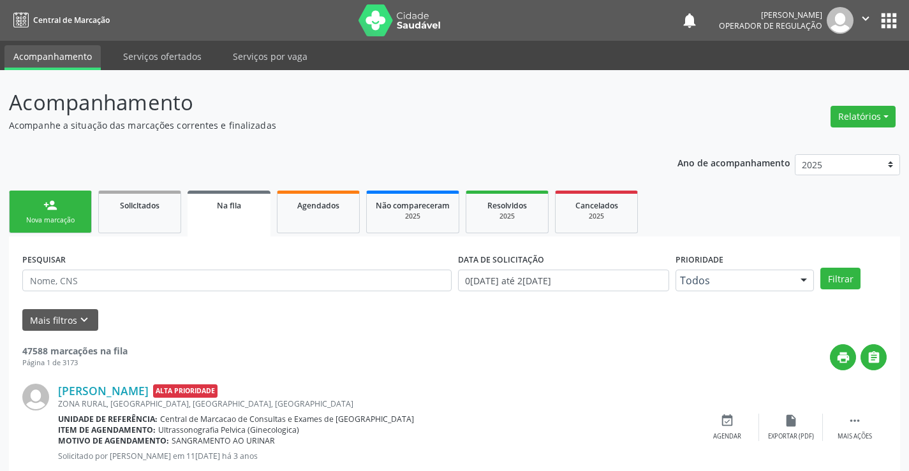
click at [863, 18] on icon "" at bounding box center [865, 18] width 14 height 14
click at [808, 78] on link "Sair" at bounding box center [833, 78] width 88 height 18
